Goal: Task Accomplishment & Management: Use online tool/utility

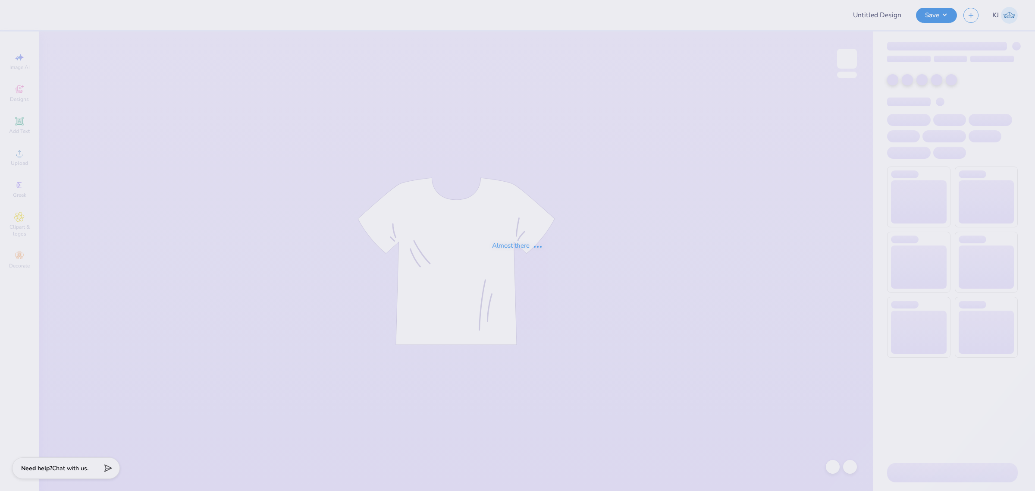
type input "DG - Parents Weekend"
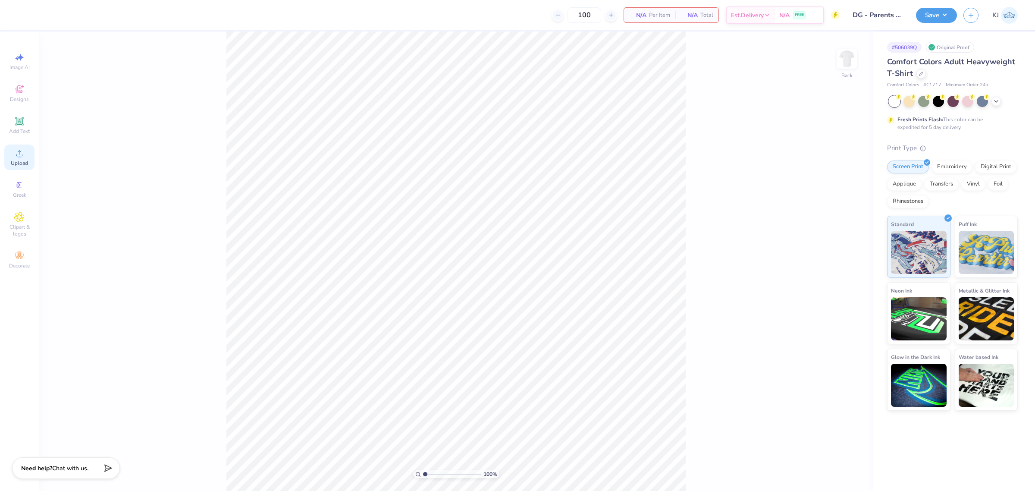
click at [17, 156] on circle at bounding box center [19, 155] width 5 height 5
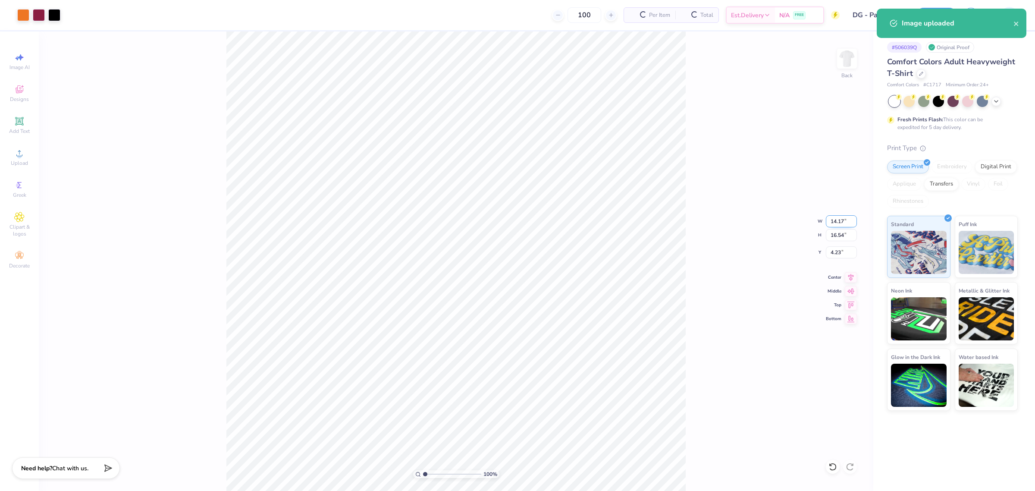
click at [836, 219] on input "14.17" at bounding box center [841, 221] width 31 height 12
type input "12.00"
type input "14.00"
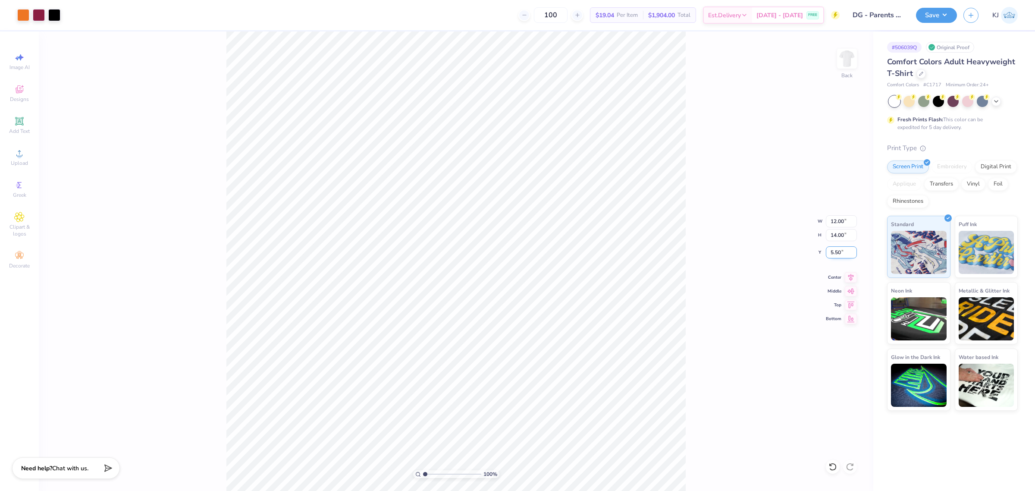
click at [835, 251] on input "5.50" at bounding box center [841, 252] width 31 height 12
type input "3.00"
click at [835, 221] on input "12.00" at bounding box center [841, 221] width 31 height 12
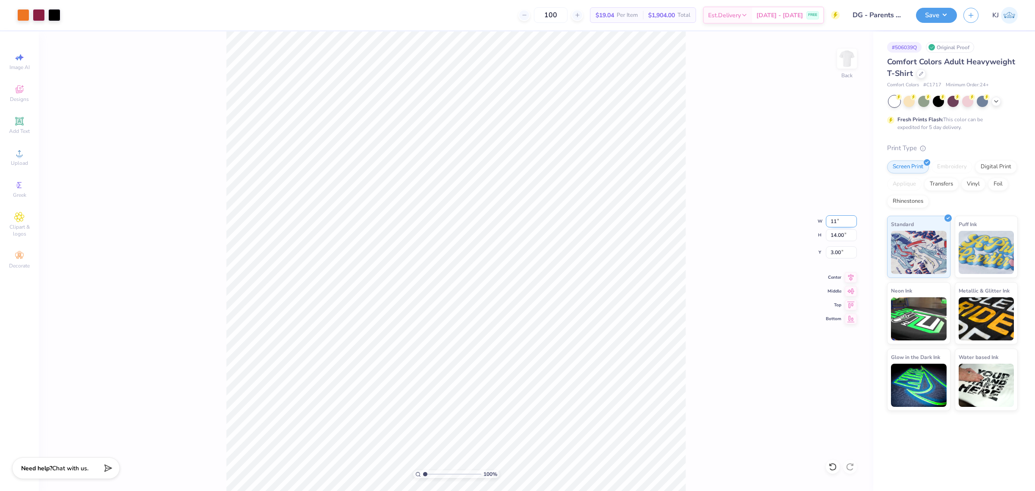
type input "11.00"
type input "12.83"
click at [835, 255] on input "3.58" at bounding box center [841, 252] width 31 height 12
type input "3.00"
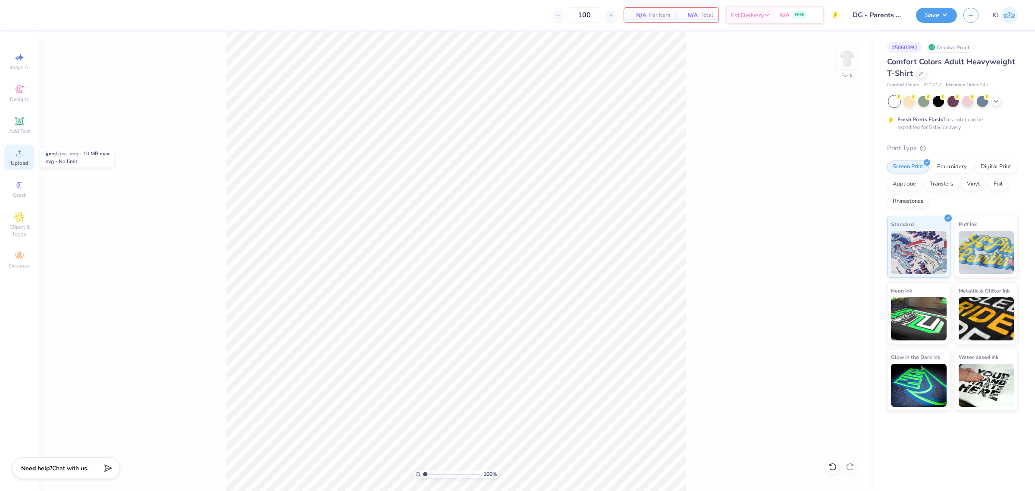
click at [26, 156] on div "Upload" at bounding box center [19, 156] width 30 height 25
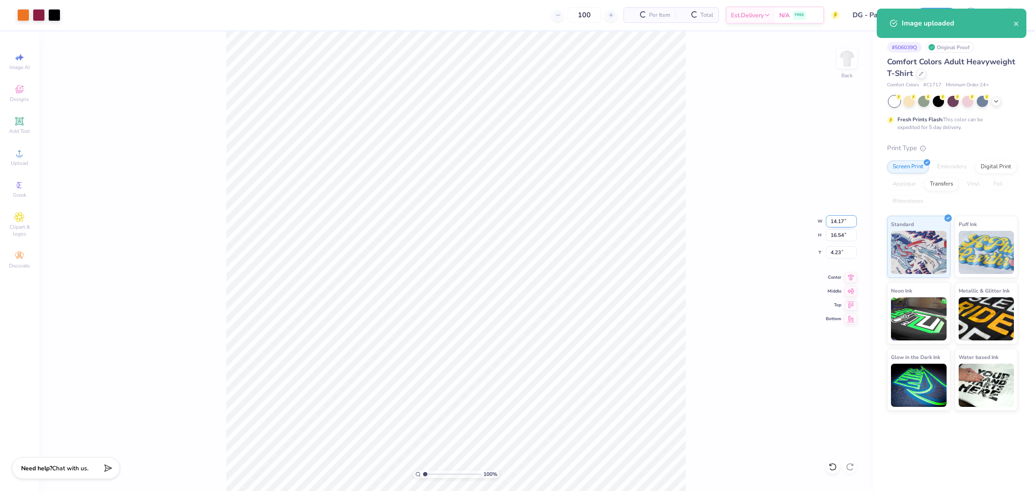
click at [839, 219] on input "14.17" at bounding box center [841, 221] width 31 height 12
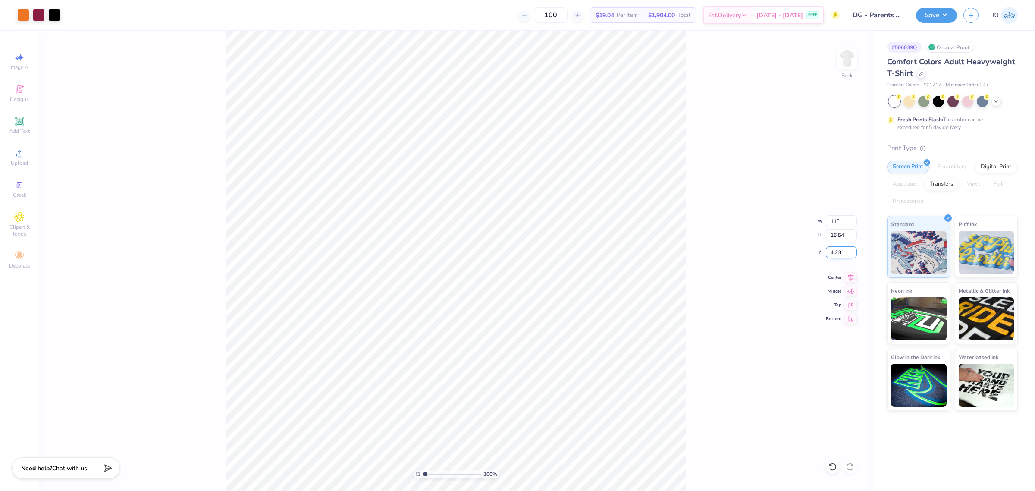
click at [831, 251] on input "4.23" at bounding box center [841, 252] width 31 height 12
type input "11.00"
type input "12.83"
click at [832, 251] on input "6.08" at bounding box center [841, 252] width 31 height 12
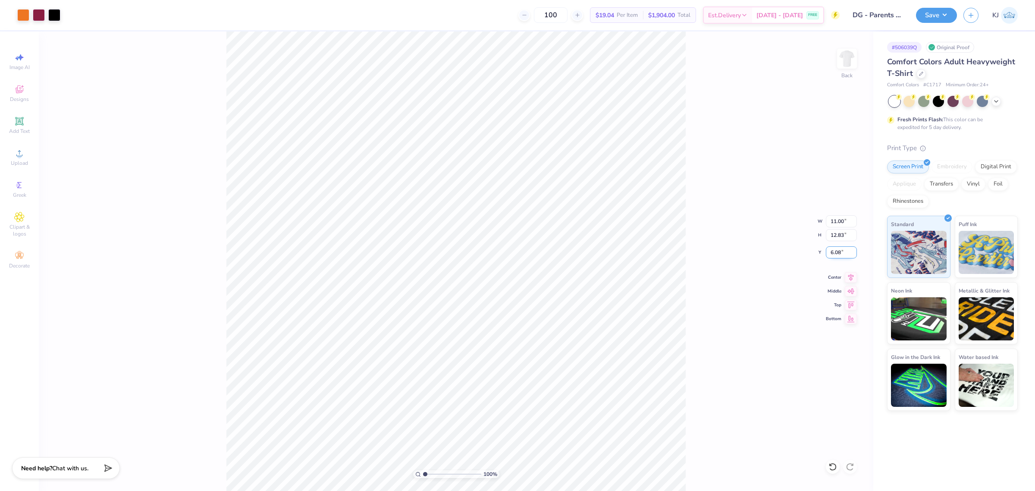
click at [832, 251] on input "6.08" at bounding box center [841, 252] width 31 height 12
type input "3.00"
click at [18, 163] on span "Upload" at bounding box center [19, 163] width 17 height 7
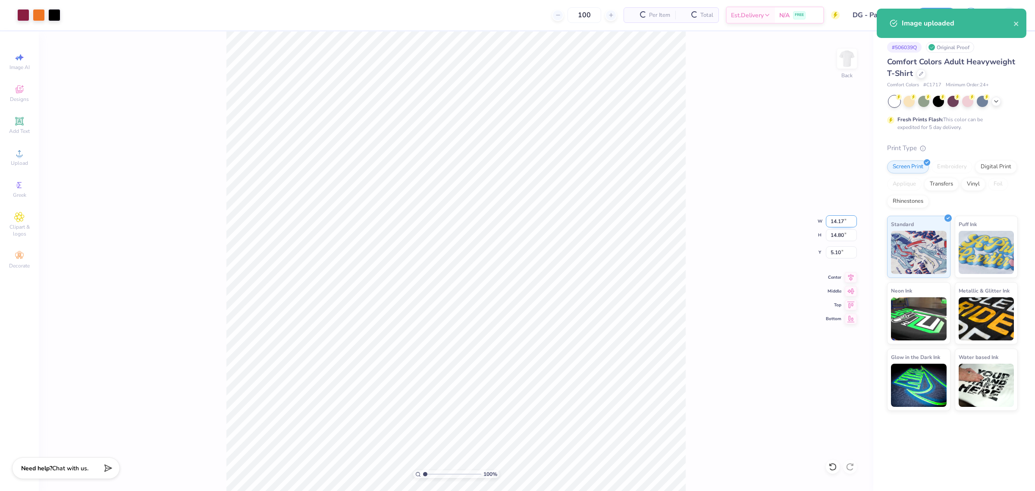
click at [838, 216] on input "14.17" at bounding box center [841, 221] width 31 height 12
click at [838, 215] on input "14.17" at bounding box center [841, 221] width 31 height 12
type input "11.00"
type input "11.49"
click at [833, 253] on input "6.76" at bounding box center [841, 252] width 31 height 12
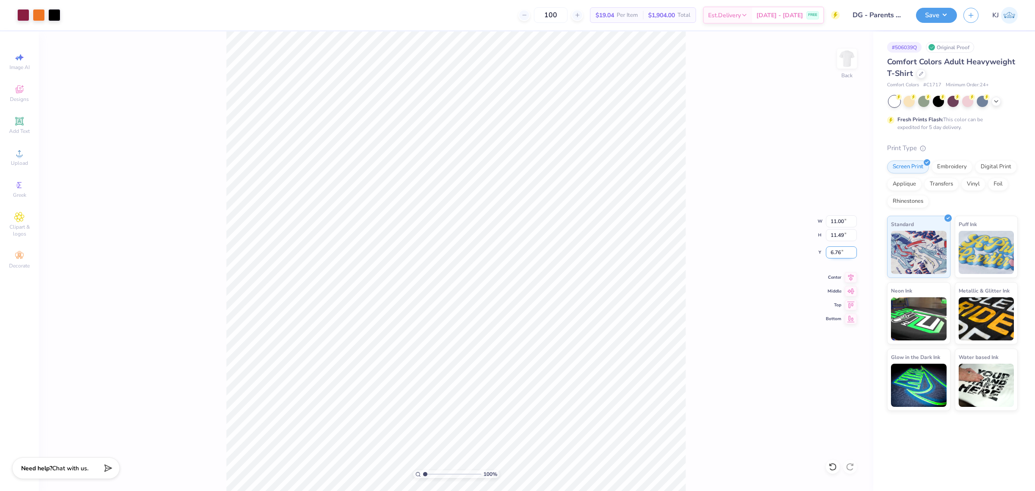
click at [833, 253] on input "6.76" at bounding box center [841, 252] width 31 height 12
type input "3.00"
click at [693, 331] on div "100 % Back W 11.00 11.00 " H 11.49 11.49 " Y 3.00 3.00 " Center Middle Top Bott…" at bounding box center [456, 260] width 834 height 459
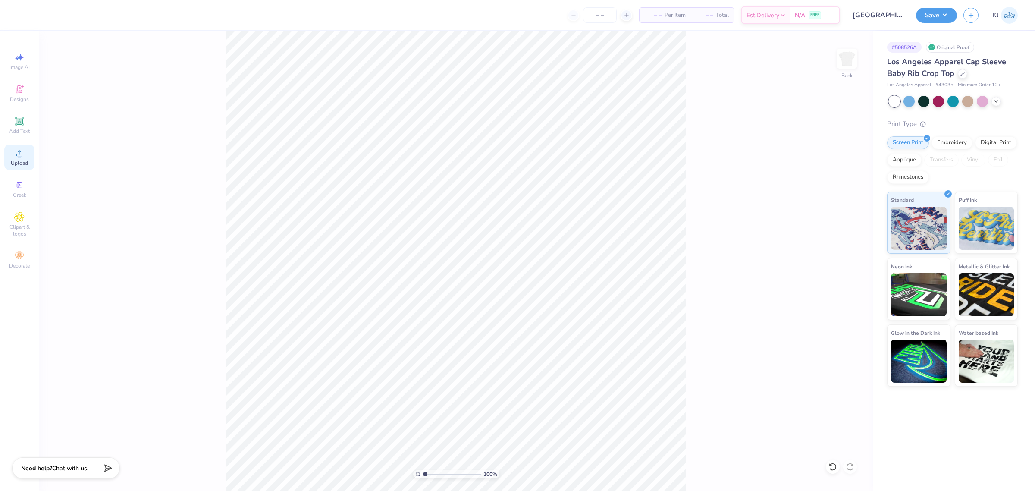
click at [11, 156] on div "Upload" at bounding box center [19, 156] width 30 height 25
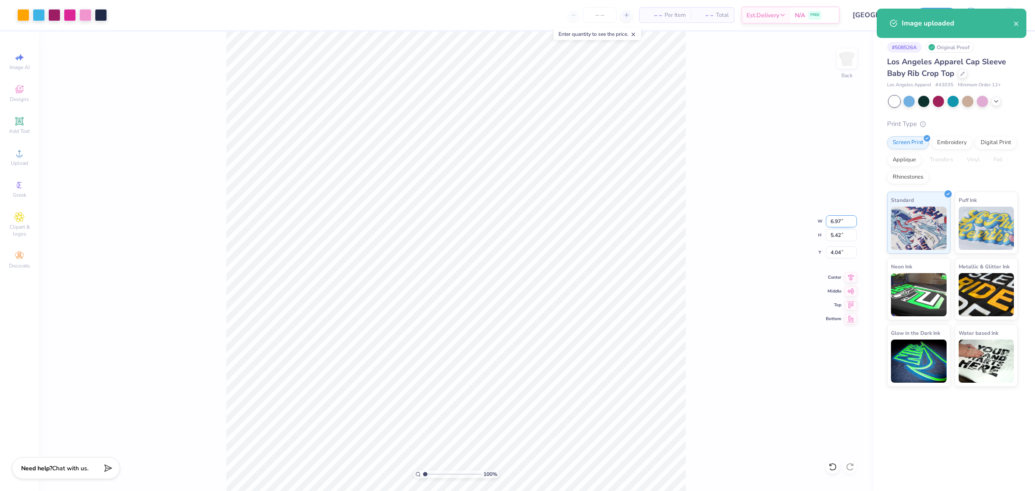
click at [835, 219] on input "6.97" at bounding box center [841, 221] width 31 height 12
type input "7.00"
type input "5.44"
click at [835, 250] on input "4.03" at bounding box center [841, 252] width 31 height 12
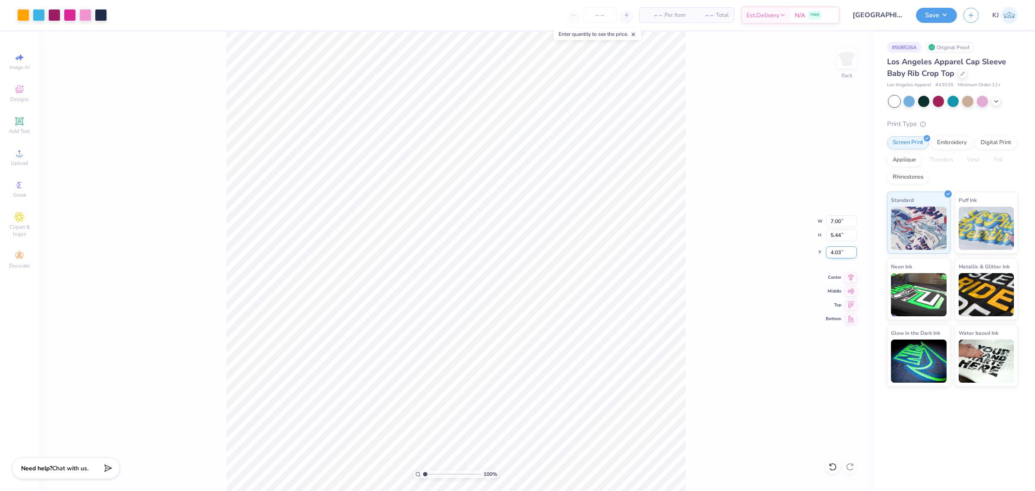
click at [835, 250] on input "4.03" at bounding box center [841, 252] width 31 height 12
type input "2.00"
click at [761, 311] on div "100 % Back W 7.00 7.00 " H 5.44 5.44 " Y 2.00 2.00 " Center Middle Top Bottom" at bounding box center [456, 260] width 834 height 459
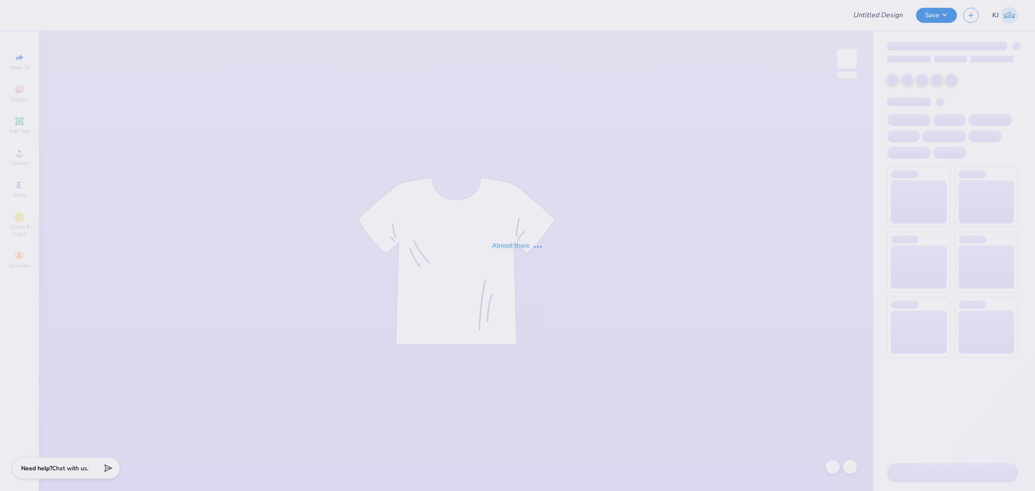
type input "Danceblue Morale Hoodies"
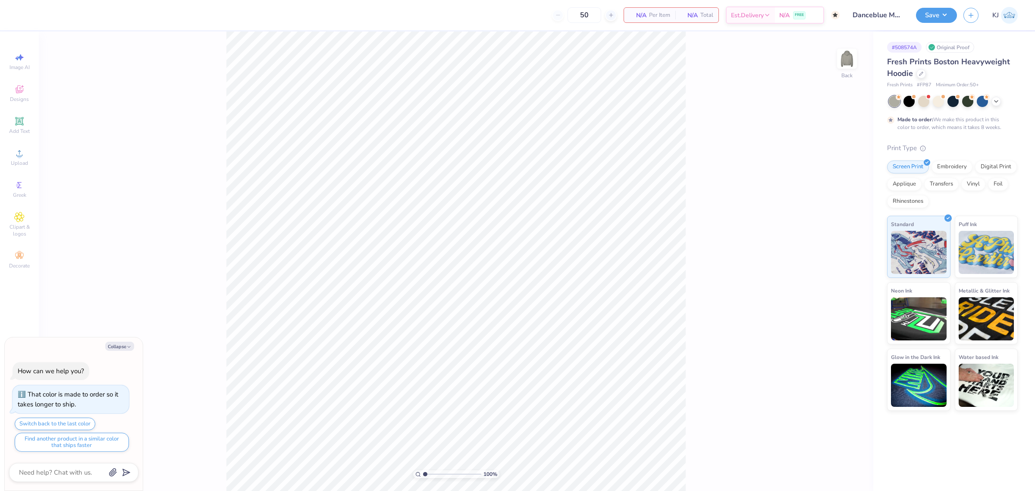
type textarea "x"
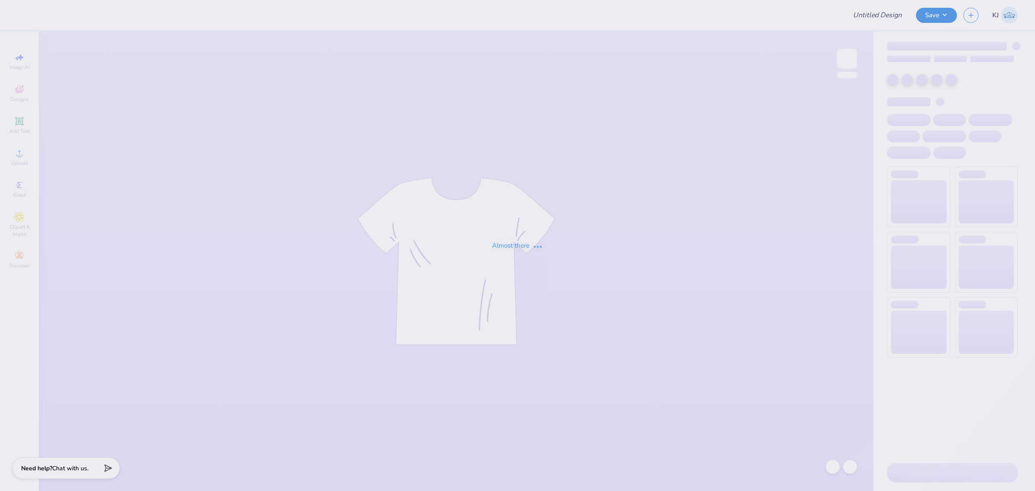
type input "DG - Parents Weekend"
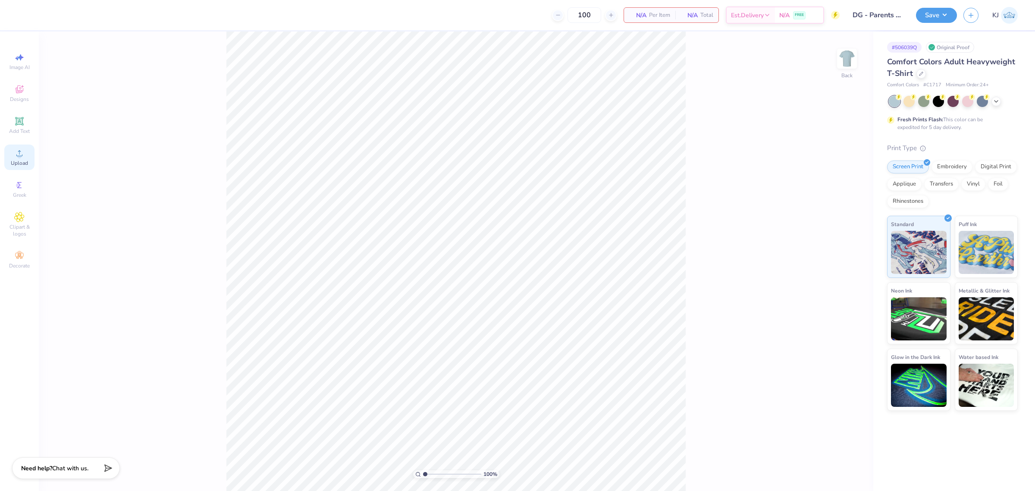
click at [22, 156] on icon at bounding box center [19, 153] width 6 height 6
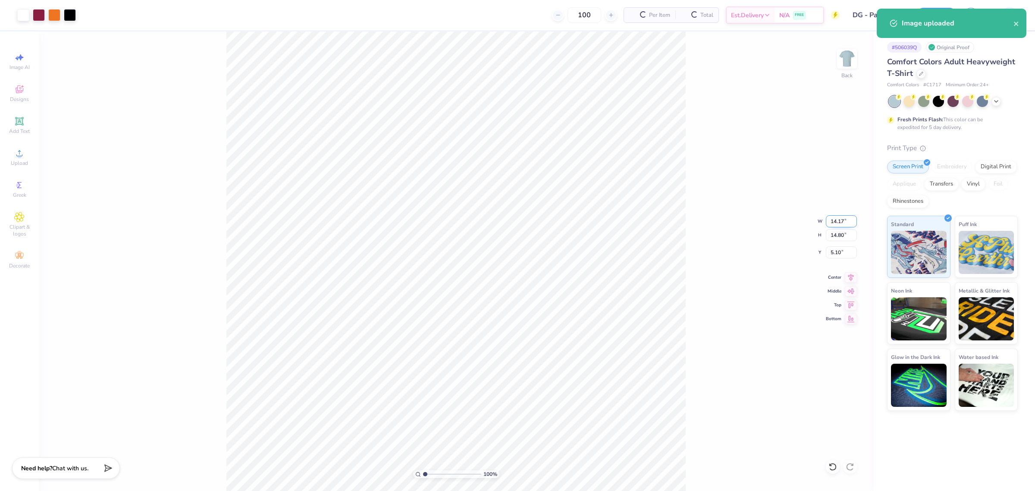
click at [837, 217] on input "14.17" at bounding box center [841, 221] width 31 height 12
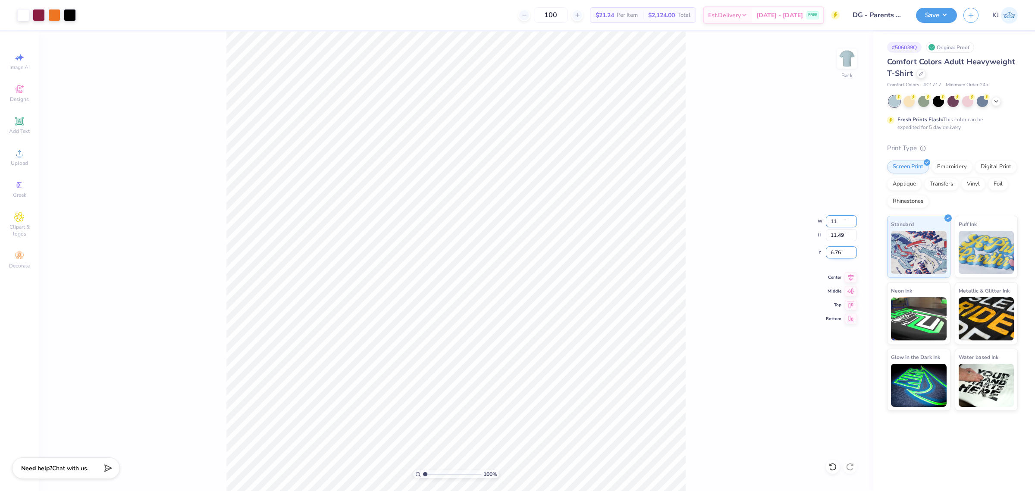
type input "11.00"
type input "11.49"
click at [830, 249] on input "6.76" at bounding box center [841, 252] width 31 height 12
type input "3.00"
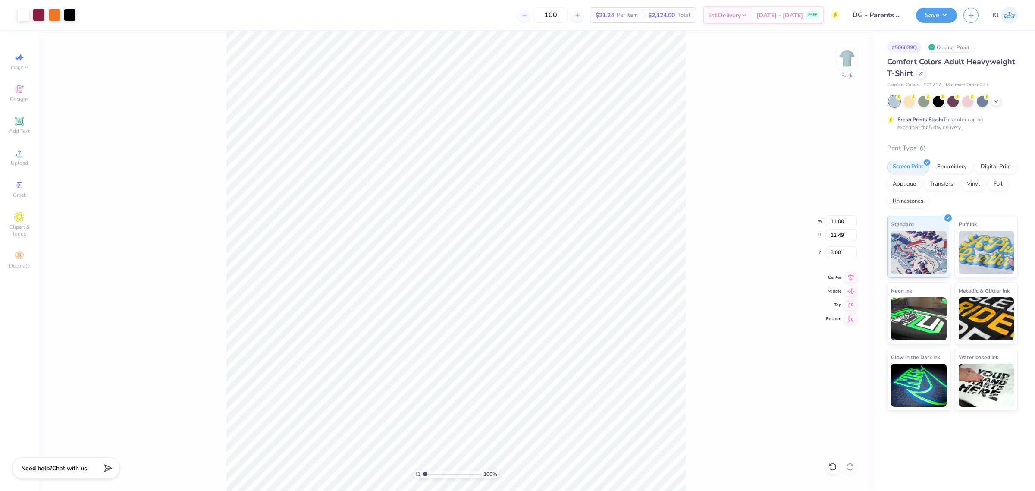
click at [711, 272] on div "100 % Back W 11.00 11.00 " H 11.49 11.49 " Y 3.00 3.00 " Center Middle Top Bott…" at bounding box center [456, 260] width 834 height 459
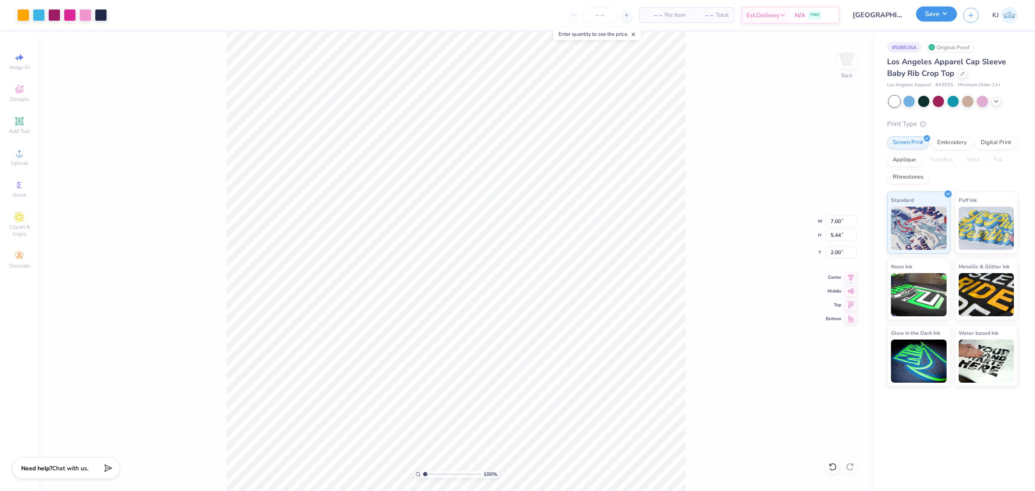
click at [947, 16] on button "Save" at bounding box center [936, 13] width 41 height 15
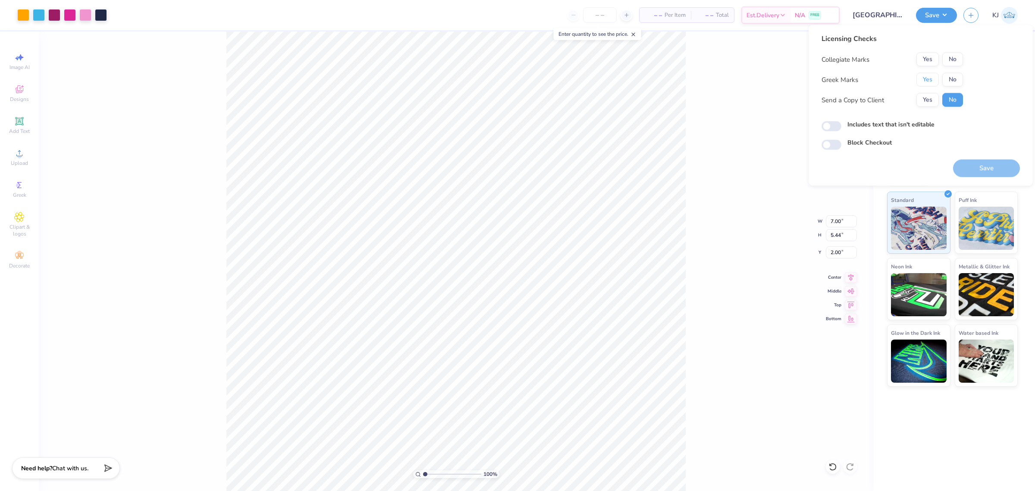
click at [932, 75] on button "Yes" at bounding box center [927, 80] width 22 height 14
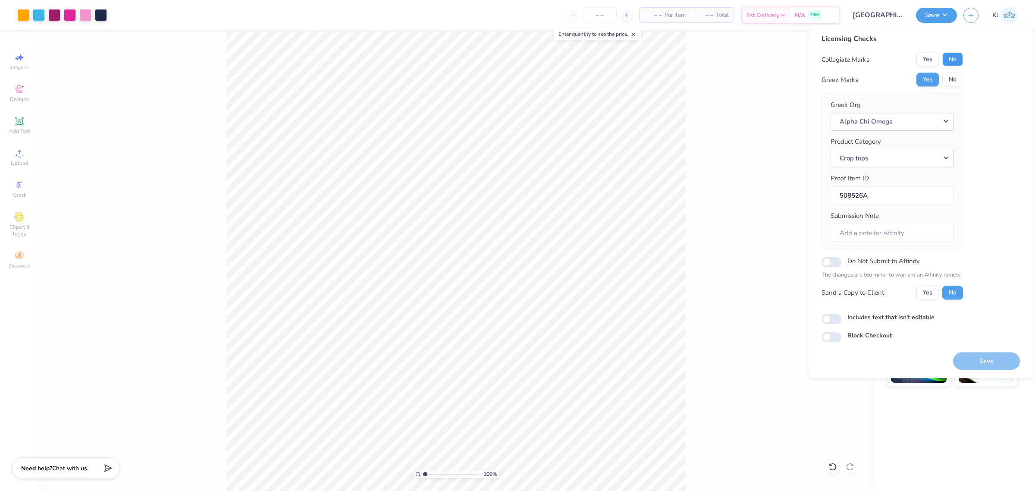
click at [943, 62] on button "No" at bounding box center [952, 60] width 21 height 14
click at [893, 120] on button "Alpha Chi Omega" at bounding box center [891, 122] width 123 height 18
click at [882, 200] on link "Phi Sigma Sigma" at bounding box center [892, 203] width 116 height 14
click at [929, 292] on button "Yes" at bounding box center [927, 292] width 22 height 14
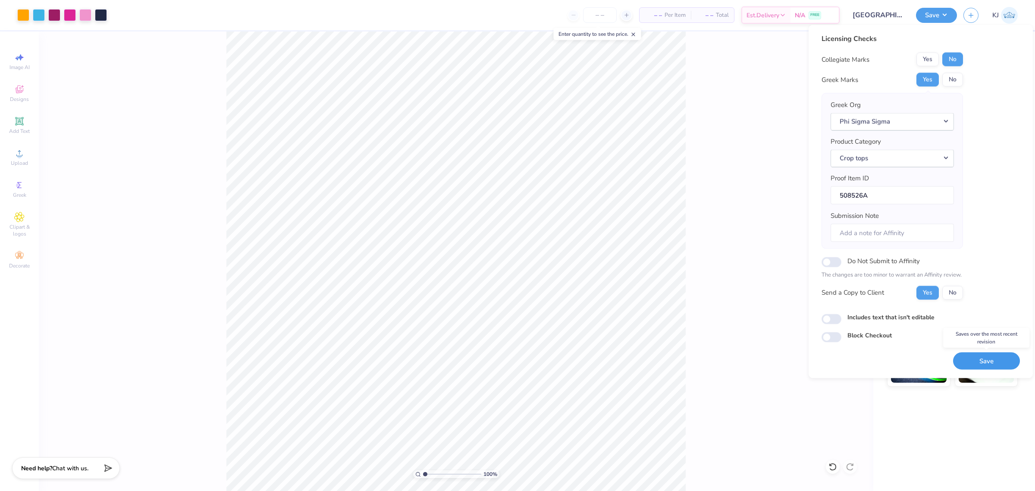
click at [981, 359] on button "Save" at bounding box center [986, 361] width 67 height 18
